Goal: Information Seeking & Learning: Compare options

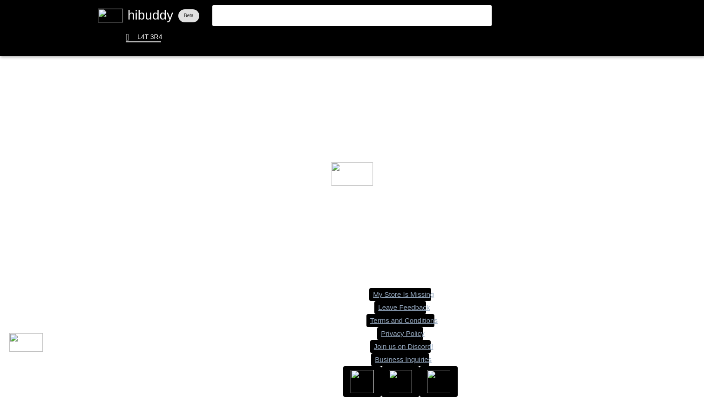
click at [335, 16] on flt-glass-pane at bounding box center [352, 201] width 704 height 402
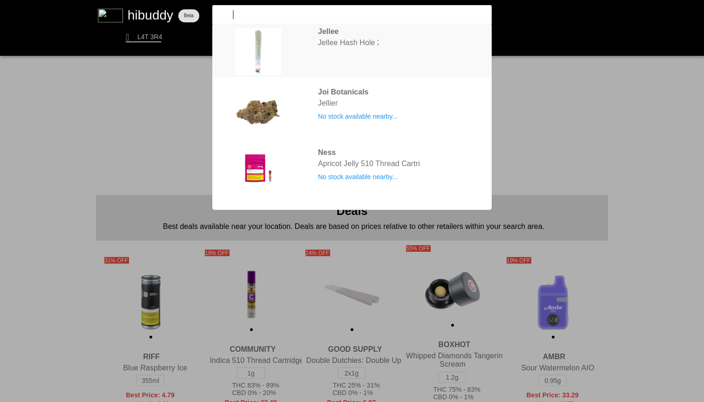
type input "jellee"
click at [385, 46] on flt-glass-pane at bounding box center [352, 201] width 704 height 402
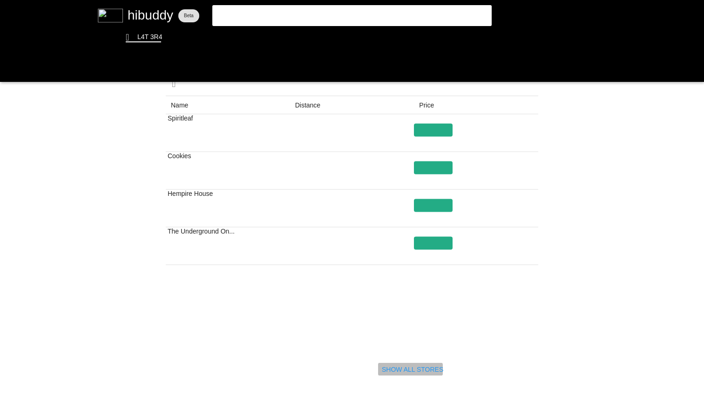
click at [394, 367] on flt-glass-pane at bounding box center [352, 201] width 704 height 402
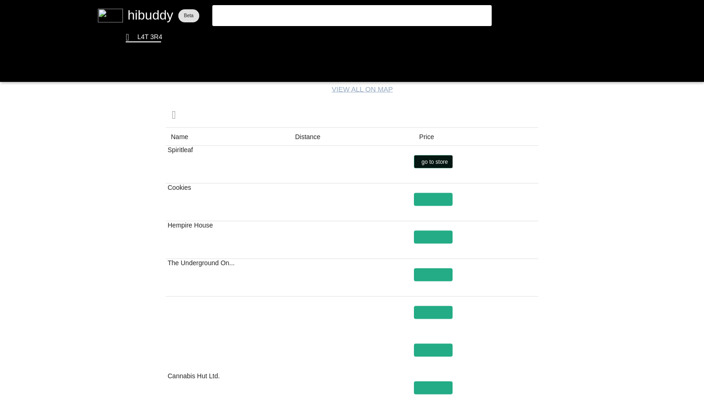
click at [426, 158] on flt-glass-pane at bounding box center [352, 201] width 704 height 402
click at [560, 200] on flt-glass-pane at bounding box center [352, 201] width 704 height 402
click at [431, 199] on flt-glass-pane at bounding box center [352, 201] width 704 height 402
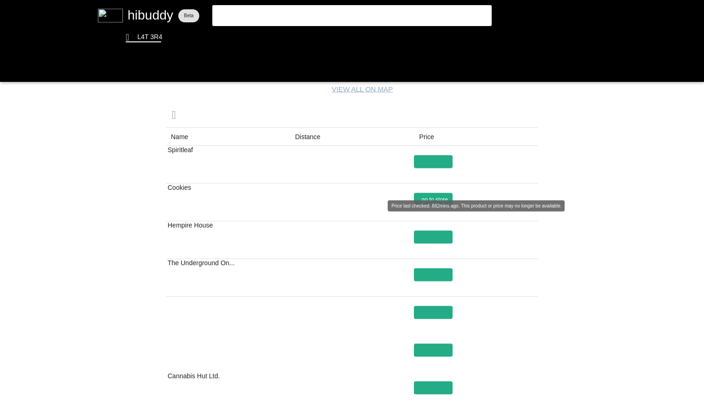
click at [438, 199] on flt-glass-pane at bounding box center [352, 201] width 704 height 402
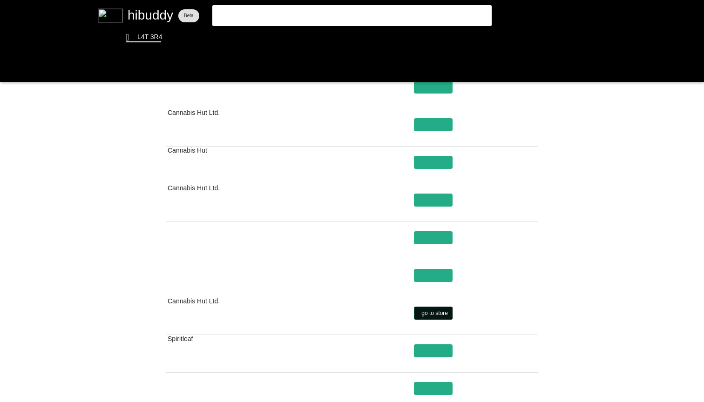
click at [450, 313] on flt-glass-pane at bounding box center [352, 201] width 704 height 402
click at [407, 0] on flt-glass-pane at bounding box center [352, 201] width 704 height 402
click at [335, 8] on flt-glass-pane at bounding box center [352, 201] width 704 height 402
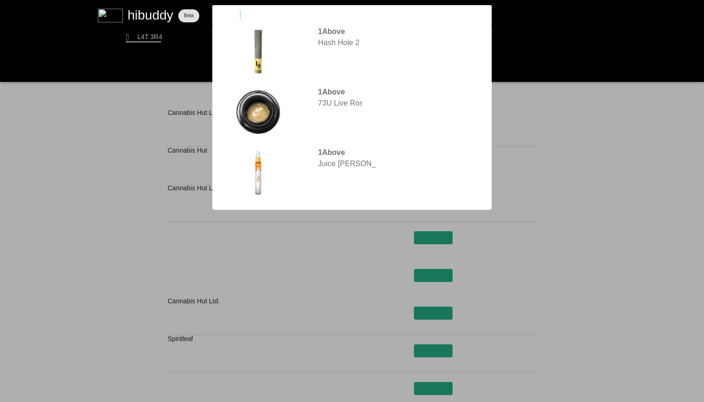
type input "1above"
click at [377, 52] on flt-glass-pane at bounding box center [352, 201] width 704 height 402
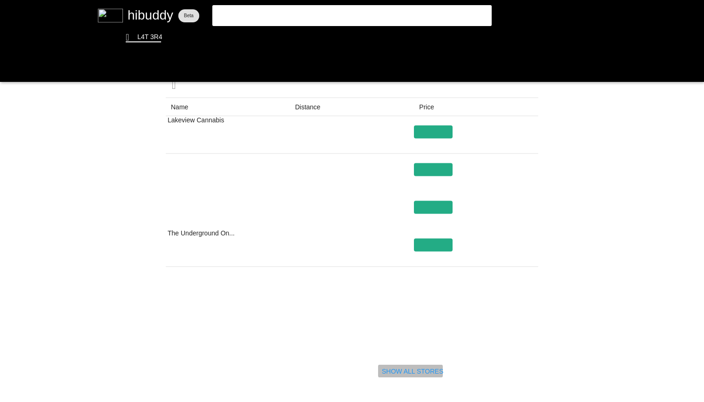
click at [414, 371] on flt-glass-pane at bounding box center [352, 201] width 704 height 402
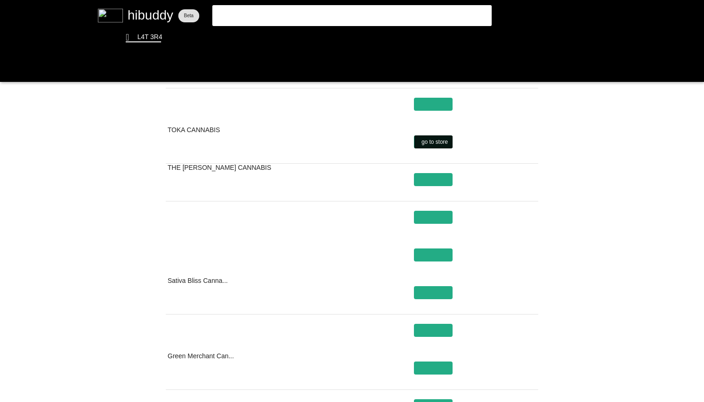
click at [441, 142] on flt-glass-pane at bounding box center [352, 201] width 704 height 402
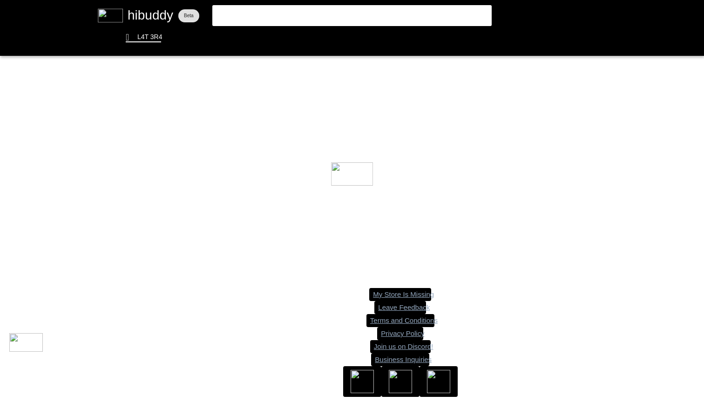
click at [296, 18] on flt-glass-pane at bounding box center [352, 201] width 704 height 402
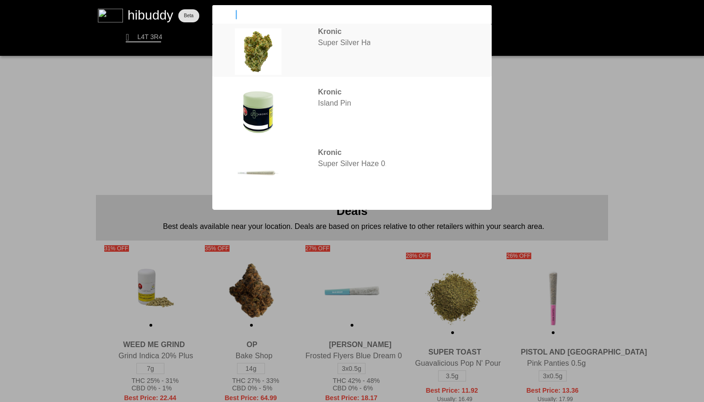
type input "kronic"
click at [355, 60] on flt-glass-pane at bounding box center [352, 201] width 704 height 402
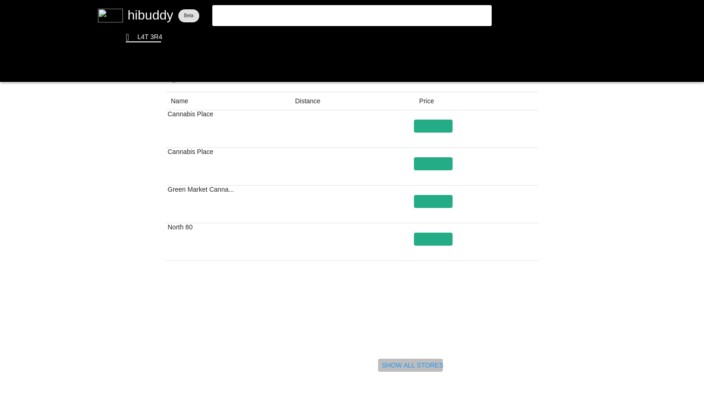
click at [401, 370] on flt-glass-pane at bounding box center [352, 201] width 704 height 402
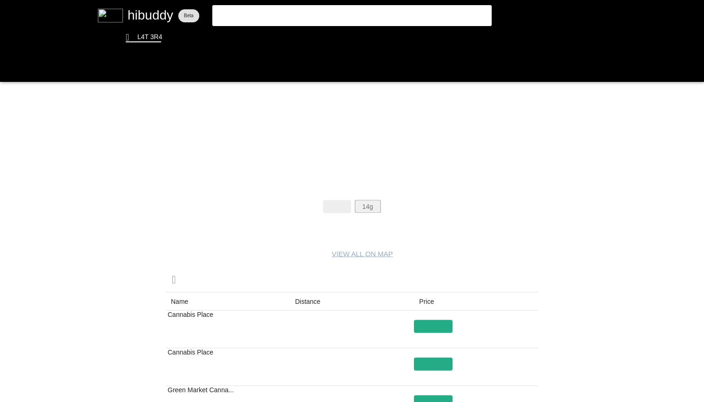
click at [364, 203] on flt-glass-pane at bounding box center [352, 201] width 704 height 402
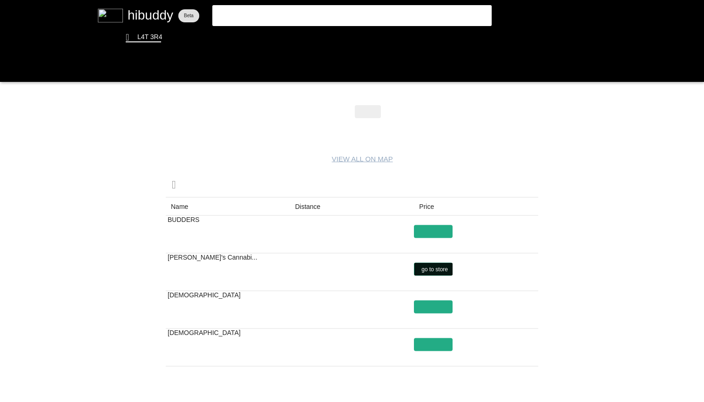
click at [431, 267] on flt-glass-pane at bounding box center [352, 201] width 704 height 402
drag, startPoint x: 318, startPoint y: 17, endPoint x: 115, endPoint y: 9, distance: 203.5
click at [115, 9] on flt-glass-pane at bounding box center [352, 201] width 704 height 402
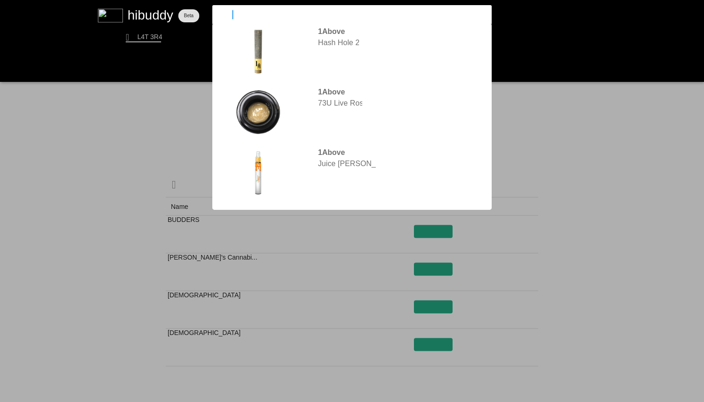
type input "1abo"
click at [381, 95] on flt-glass-pane at bounding box center [352, 201] width 704 height 402
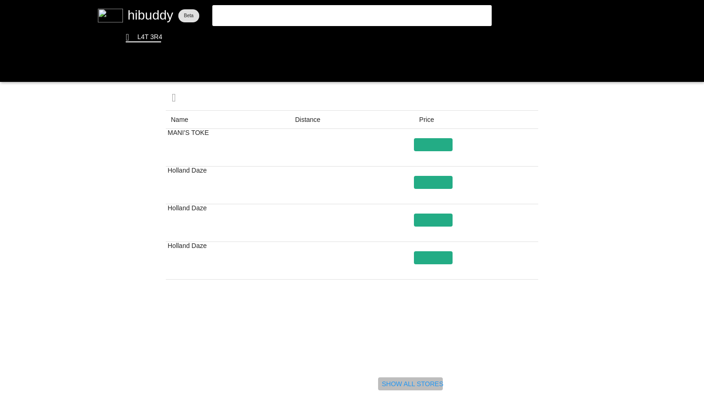
click at [403, 382] on flt-glass-pane at bounding box center [352, 201] width 704 height 402
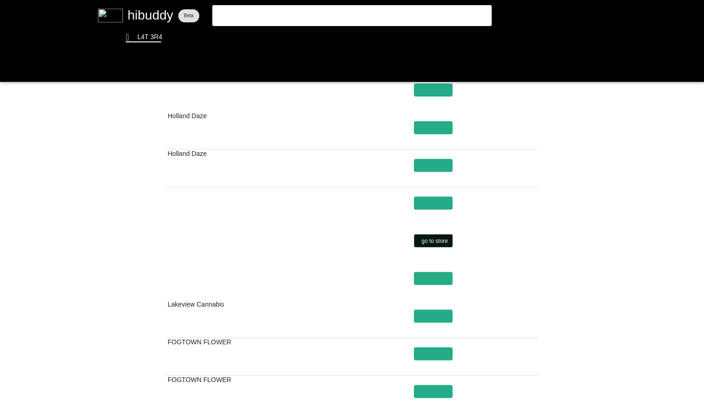
click at [435, 239] on flt-glass-pane at bounding box center [352, 201] width 704 height 402
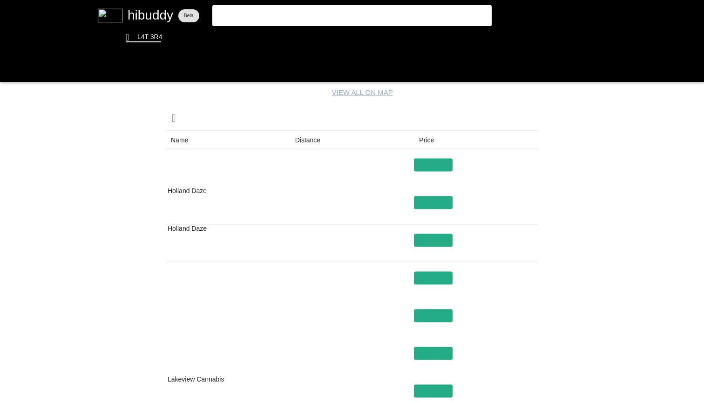
click at [594, 212] on flt-glass-pane at bounding box center [352, 201] width 704 height 402
click at [566, 246] on flt-glass-pane at bounding box center [352, 201] width 704 height 402
